Goal: Transaction & Acquisition: Purchase product/service

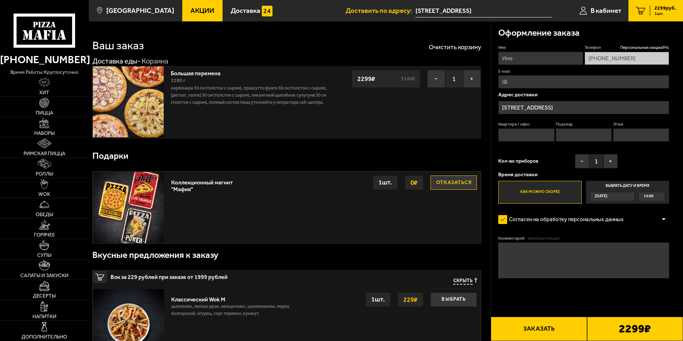
click at [542, 53] on input "Имя" at bounding box center [540, 58] width 85 height 13
click at [506, 60] on input "александр" at bounding box center [540, 58] width 85 height 13
type input "Александр"
click at [580, 84] on input "E-mail" at bounding box center [583, 81] width 171 height 13
type input "ssss3026@yandex.ru"
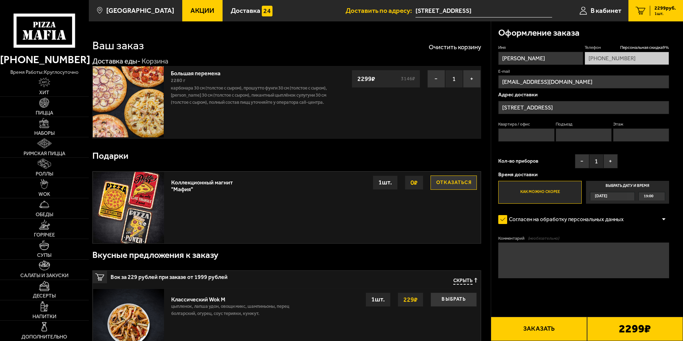
type input "205"
type input "6"
type input "7"
click at [610, 162] on button "+" at bounding box center [610, 161] width 14 height 14
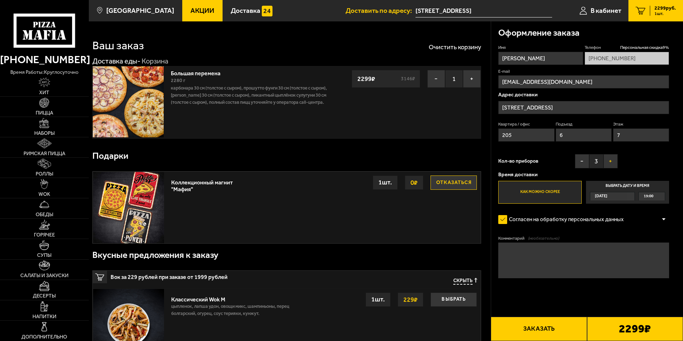
click at [610, 162] on button "+" at bounding box center [610, 161] width 14 height 14
click at [558, 331] on button "Заказать" at bounding box center [539, 329] width 96 height 24
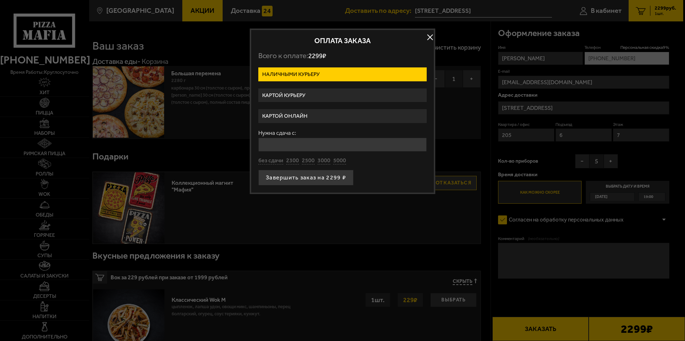
click at [344, 112] on label "Картой онлайн" at bounding box center [342, 116] width 168 height 14
click at [0, 0] on input "Картой онлайн" at bounding box center [0, 0] width 0 height 0
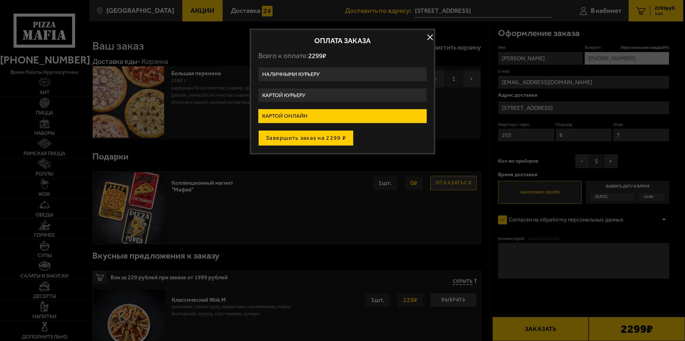
click at [337, 139] on button "Завершить заказ на 2299 ₽" at bounding box center [305, 138] width 95 height 16
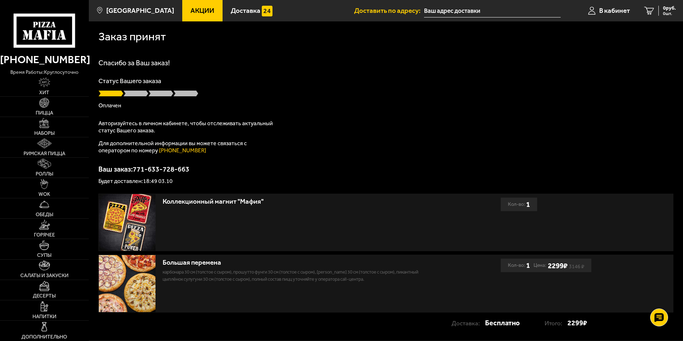
click at [585, 66] on h1 "Спасибо за Ваш заказ!" at bounding box center [385, 62] width 575 height 7
click at [372, 112] on div "Спасибо за Ваш заказ! Статус Вашего заказа [PERSON_NAME] Авторизуйтесь в личном…" at bounding box center [385, 121] width 575 height 125
click at [44, 21] on icon at bounding box center [44, 31] width 61 height 34
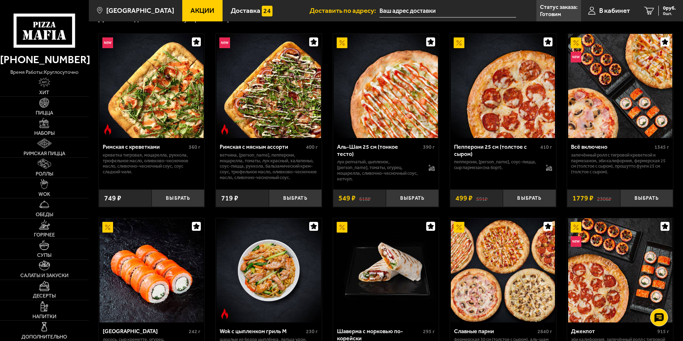
scroll to position [214, 0]
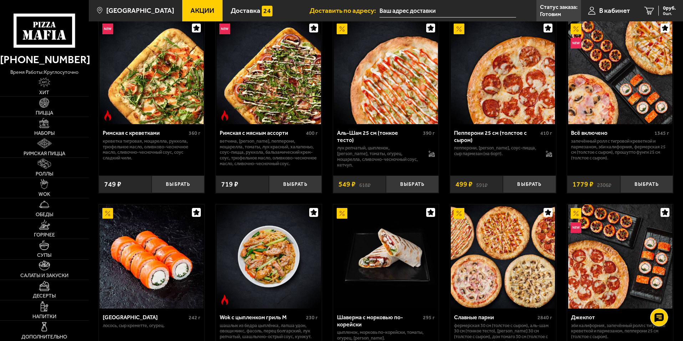
drag, startPoint x: 326, startPoint y: 199, endPoint x: 328, endPoint y: 207, distance: 8.0
click at [328, 207] on div "Римская с креветками 360 г креветка тигровая, моцарелла, руккола, трюфельное ма…" at bounding box center [386, 290] width 594 height 561
click at [327, 204] on div "Римская с креветками 360 г креветка тигровая, моцарелла, руккола, трюфельное ма…" at bounding box center [386, 290] width 594 height 561
click at [439, 201] on div "Римская с креветками 360 г креветка тигровая, моцарелла, руккола, трюфельное ма…" at bounding box center [386, 290] width 594 height 561
click at [326, 198] on div "Римская с креветками 360 г креветка тигровая, моцарелла, руккола, трюфельное ма…" at bounding box center [386, 290] width 594 height 561
